Goal: Find specific page/section: Find specific page/section

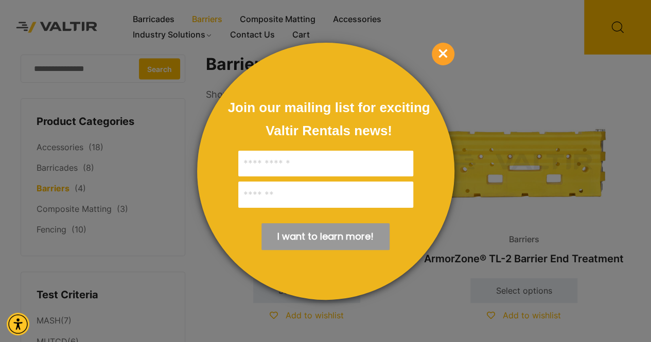
click at [450, 48] on span "×" at bounding box center [443, 54] width 23 height 23
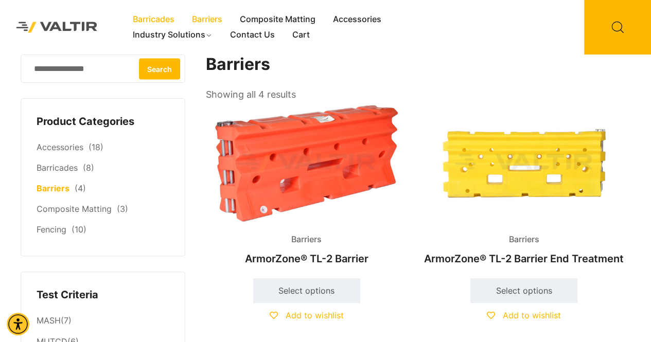
click at [161, 19] on link "Barricades" at bounding box center [153, 19] width 59 height 15
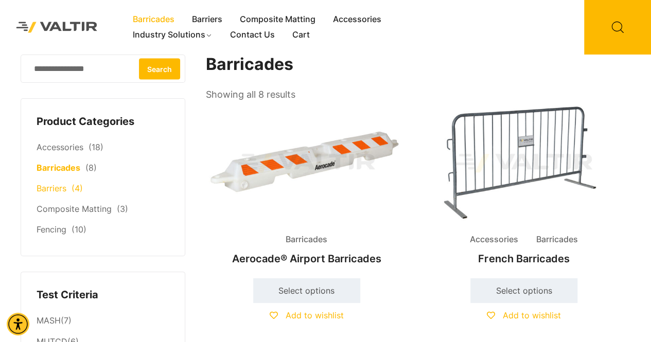
click at [65, 187] on link "Barriers" at bounding box center [52, 188] width 30 height 10
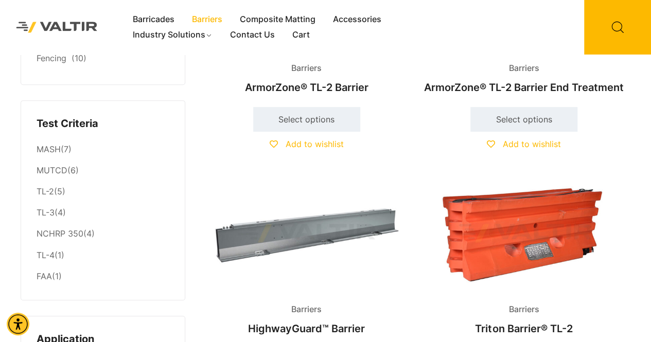
scroll to position [185, 0]
